Goal: Task Accomplishment & Management: Complete application form

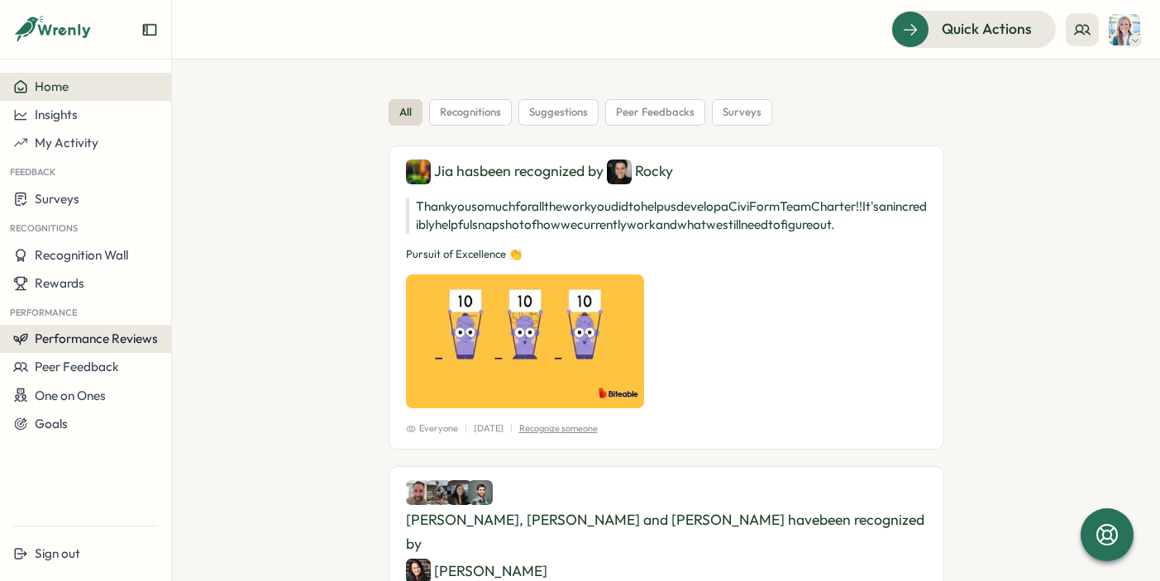
click at [110, 333] on span "Performance Reviews" at bounding box center [96, 339] width 123 height 16
click at [202, 320] on div "Reviews" at bounding box center [198, 323] width 46 height 18
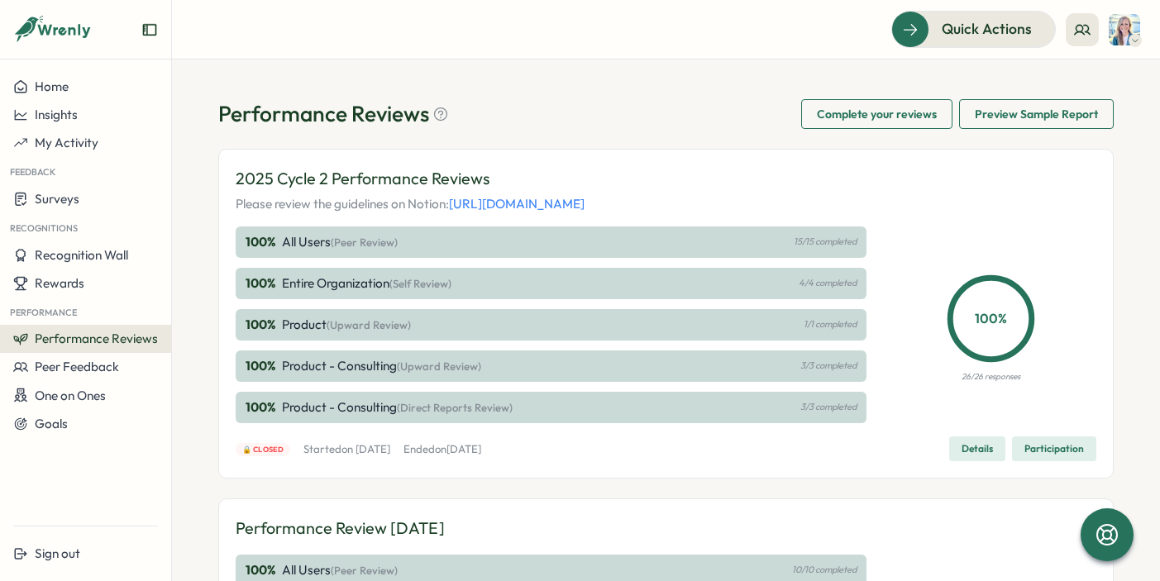
click at [873, 109] on span "Complete your reviews" at bounding box center [877, 114] width 120 height 28
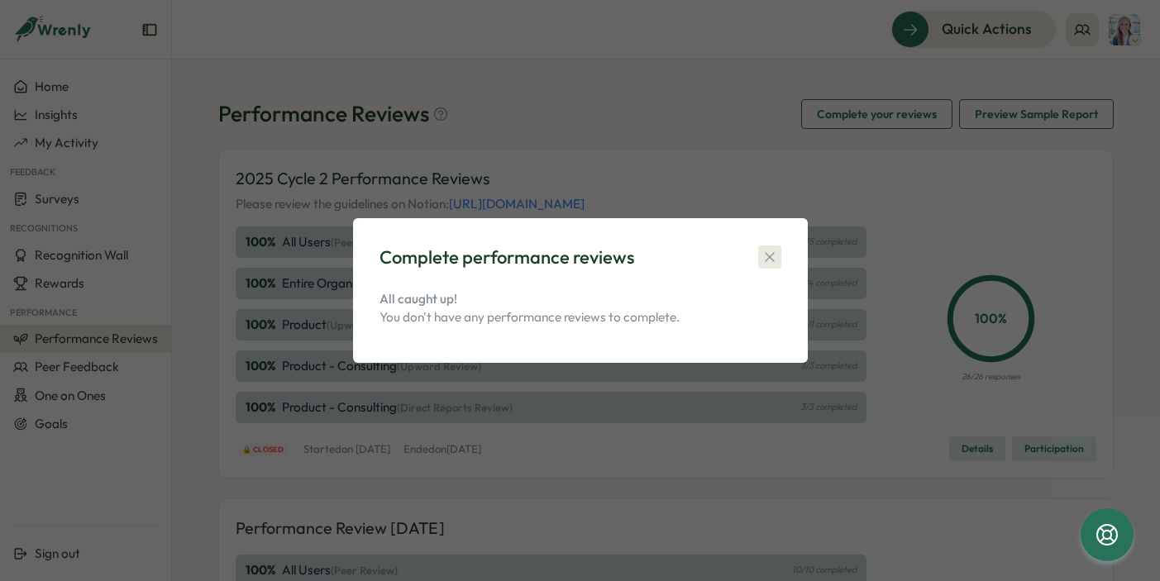
click at [771, 256] on icon "button" at bounding box center [769, 257] width 9 height 9
